Goal: Information Seeking & Learning: Learn about a topic

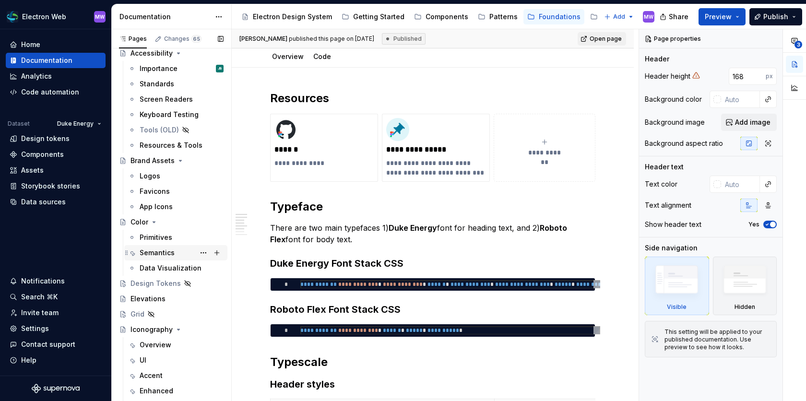
scroll to position [40, 0]
click at [166, 251] on div "Semantics" at bounding box center [157, 252] width 35 height 10
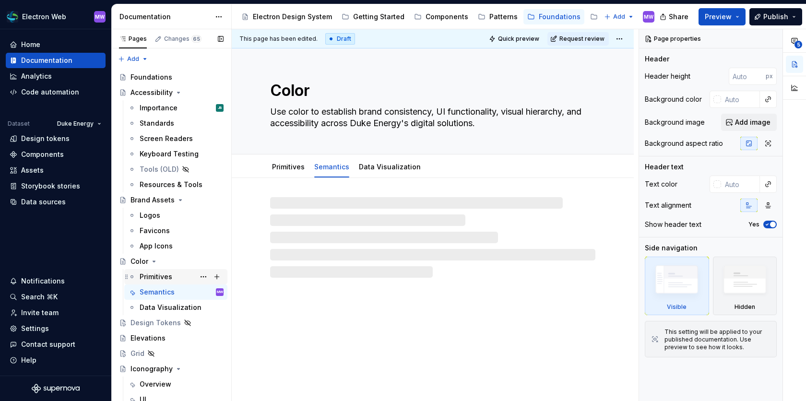
click at [168, 276] on div "Primitives" at bounding box center [156, 277] width 33 height 10
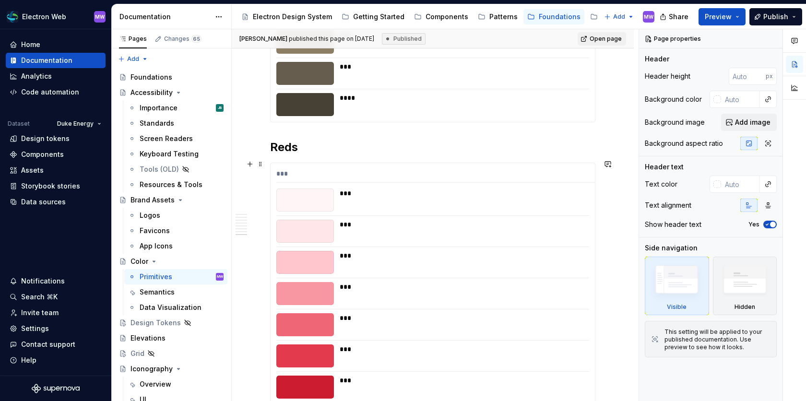
scroll to position [2936, 0]
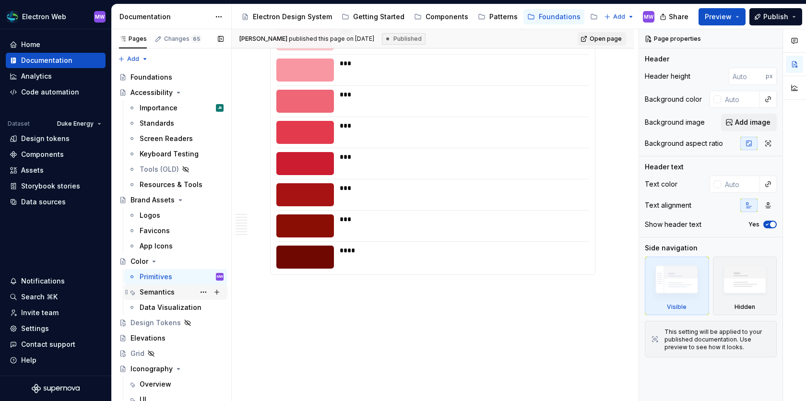
click at [186, 293] on div "Semantics" at bounding box center [182, 291] width 84 height 13
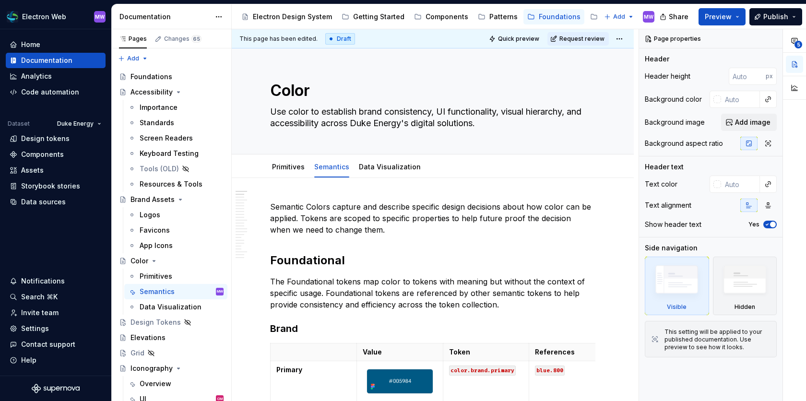
type textarea "*"
